Goal: Task Accomplishment & Management: Manage account settings

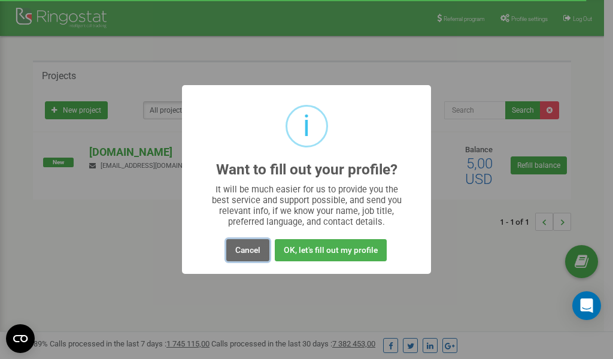
click at [248, 250] on button "Cancel" at bounding box center [247, 250] width 43 height 22
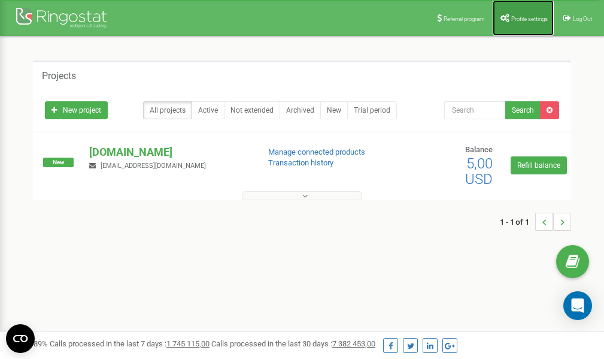
click at [522, 24] on link "Profile settings" at bounding box center [523, 18] width 61 height 36
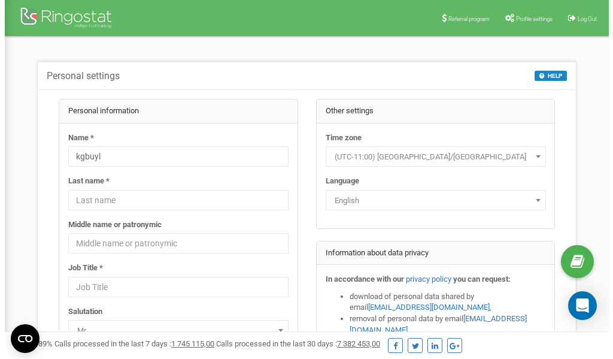
scroll to position [60, 0]
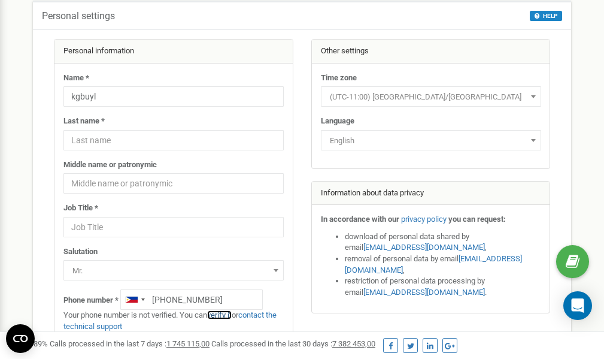
click at [225, 315] on link "verify it" at bounding box center [219, 314] width 25 height 9
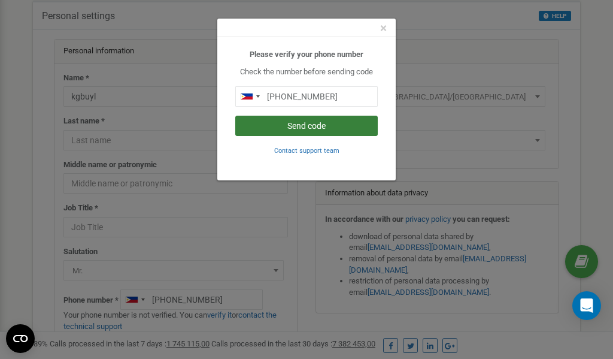
click at [324, 126] on button "Send code" at bounding box center [306, 126] width 142 height 20
